Goal: Navigation & Orientation: Find specific page/section

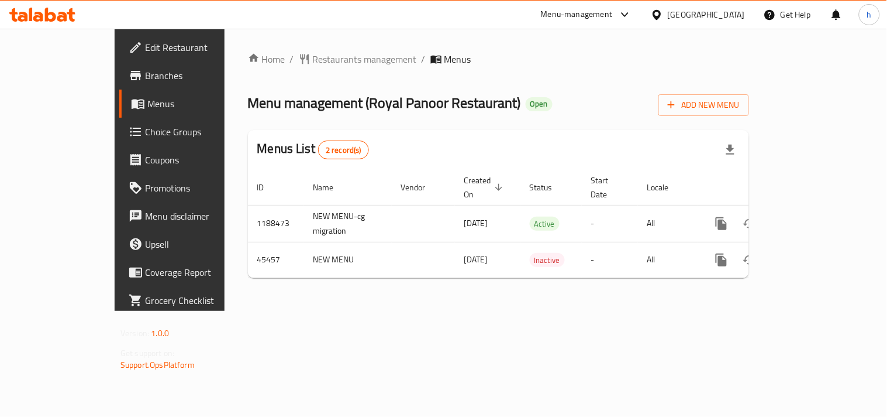
click at [744, 15] on div "Qatar" at bounding box center [706, 14] width 77 height 13
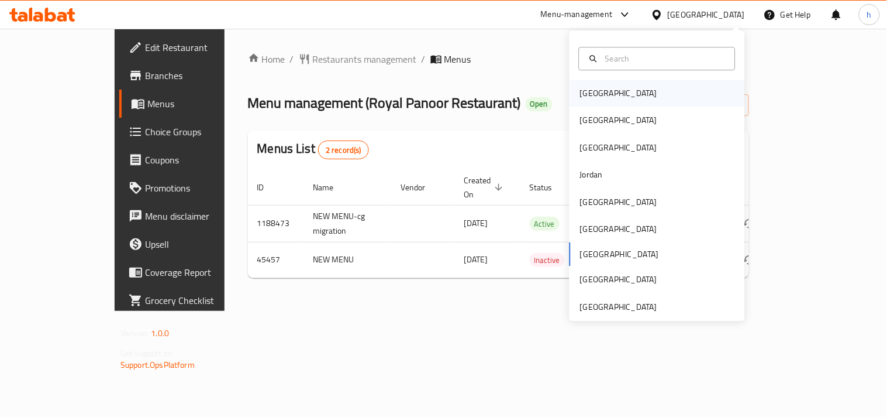
click at [589, 91] on div "Bahrain" at bounding box center [618, 93] width 77 height 13
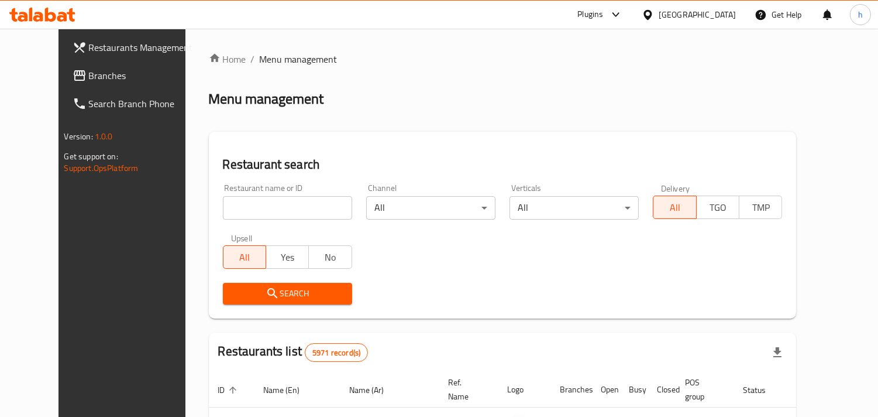
click at [101, 76] on span "Branches" at bounding box center [142, 75] width 107 height 14
